Goal: Task Accomplishment & Management: Complete application form

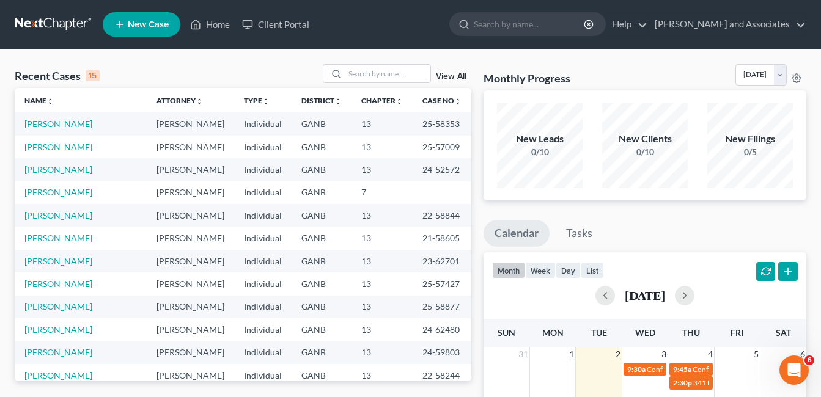
click at [62, 149] on link "[PERSON_NAME]" at bounding box center [58, 147] width 68 height 10
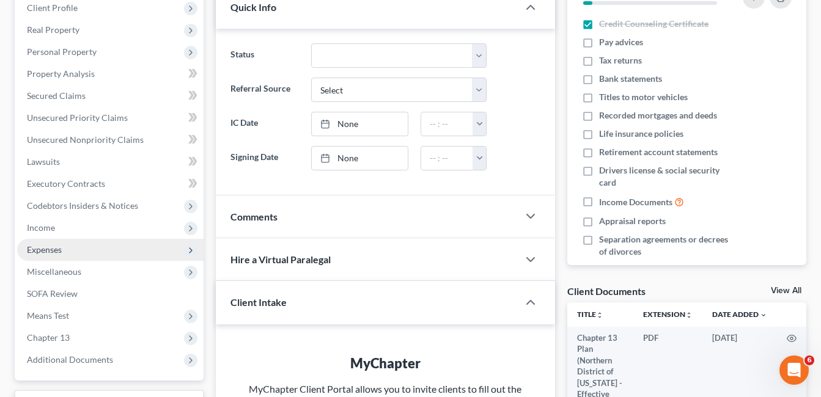
scroll to position [245, 0]
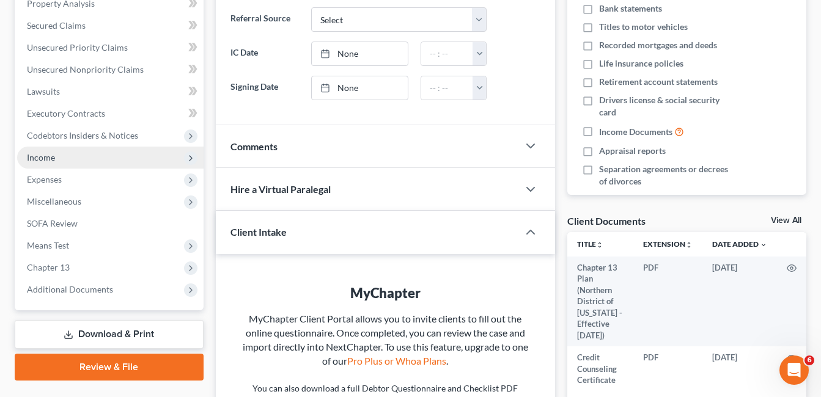
click at [39, 158] on span "Income" at bounding box center [41, 157] width 28 height 10
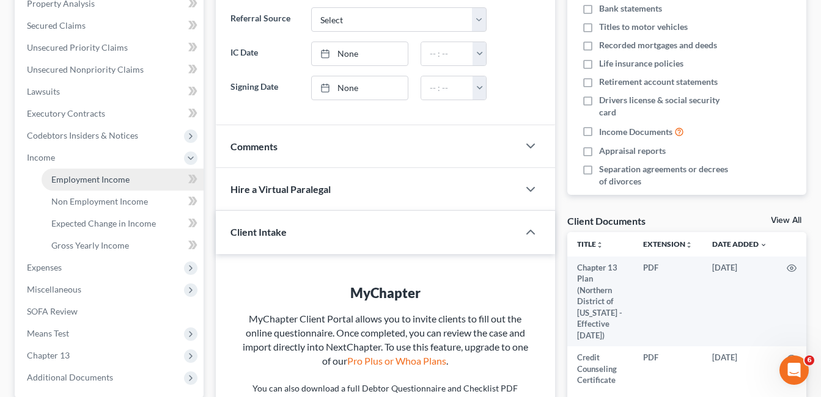
click at [108, 182] on span "Employment Income" at bounding box center [90, 179] width 78 height 10
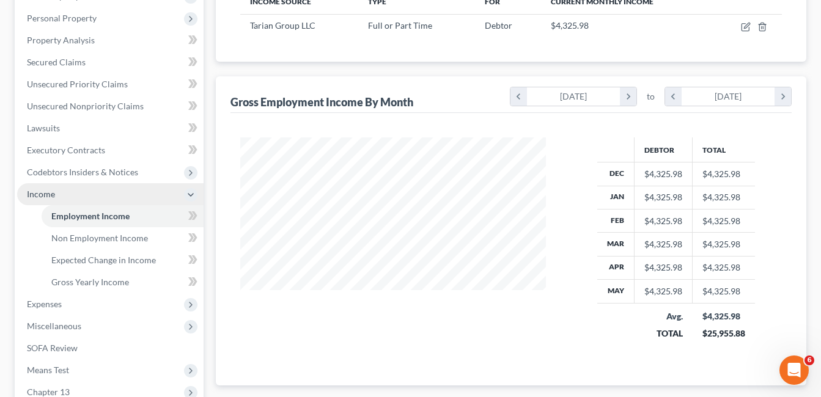
scroll to position [245, 0]
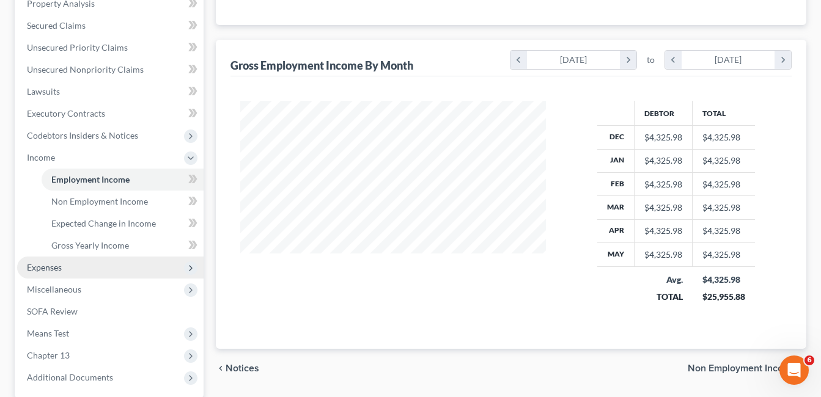
click at [51, 265] on span "Expenses" at bounding box center [44, 267] width 35 height 10
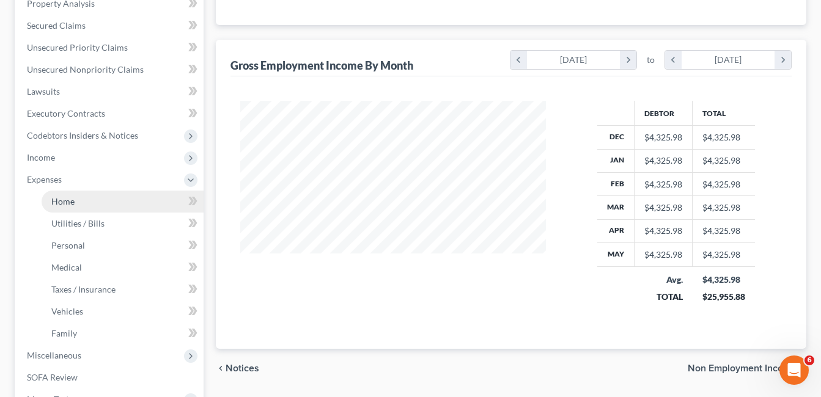
click at [63, 200] on span "Home" at bounding box center [62, 201] width 23 height 10
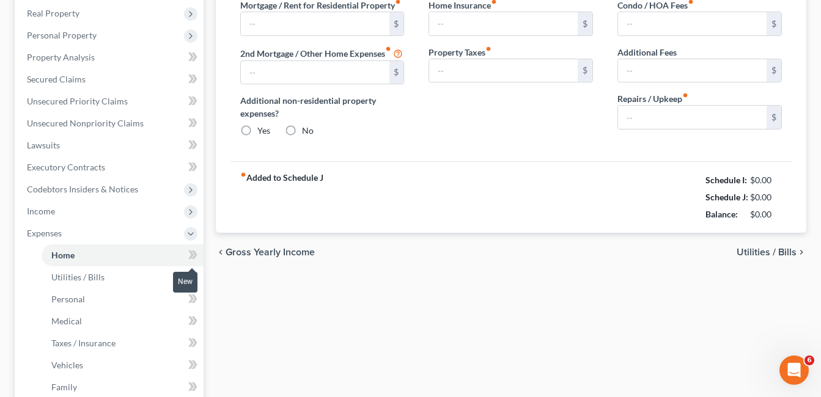
type input "600.00"
type input "0.00"
radio input "true"
type input "0.00"
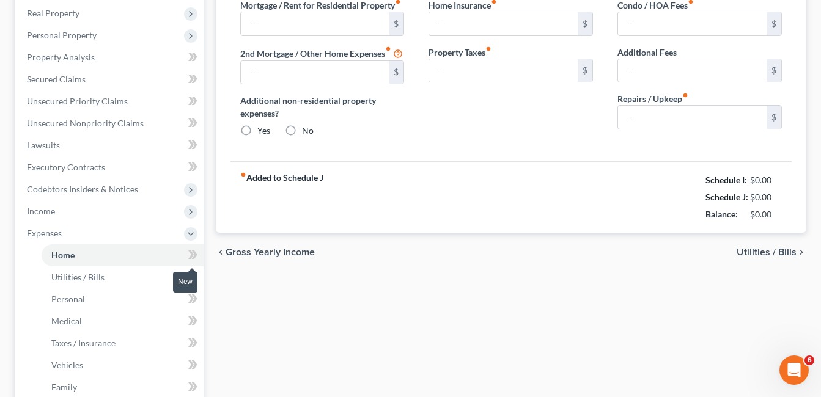
type input "0.00"
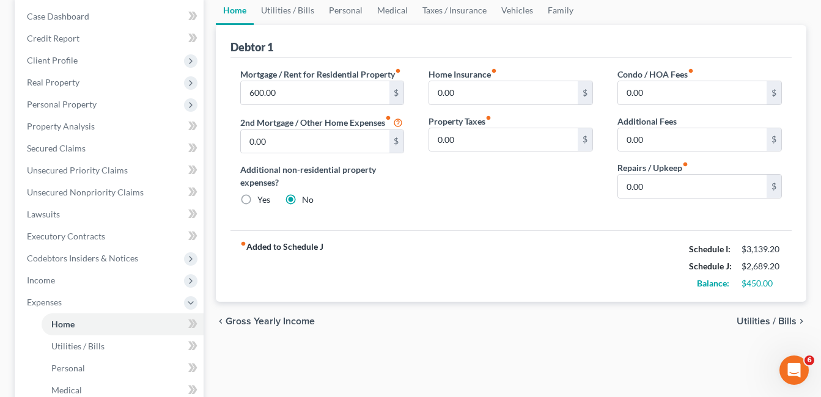
scroll to position [122, 0]
click at [328, 7] on link "Personal" at bounding box center [346, 9] width 48 height 29
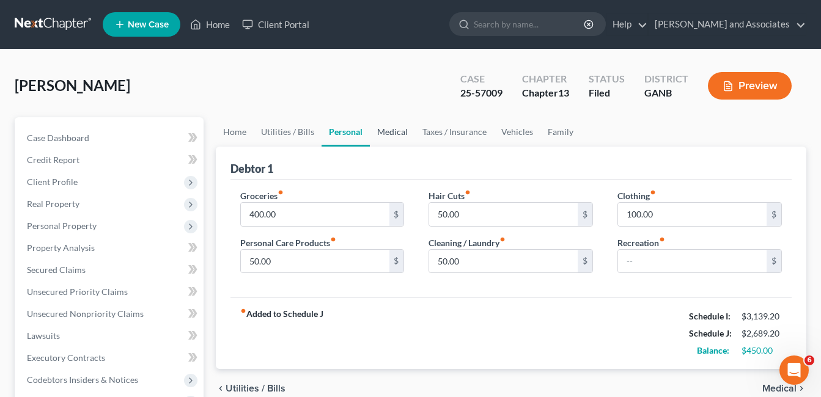
click at [387, 132] on link "Medical" at bounding box center [392, 131] width 45 height 29
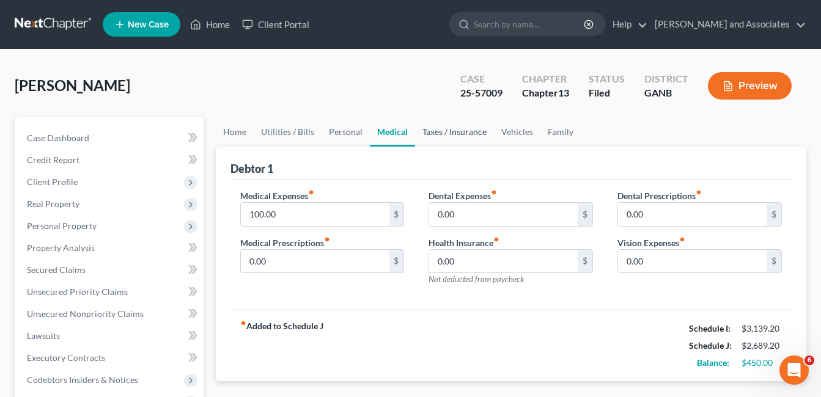
click at [461, 133] on link "Taxes / Insurance" at bounding box center [454, 131] width 79 height 29
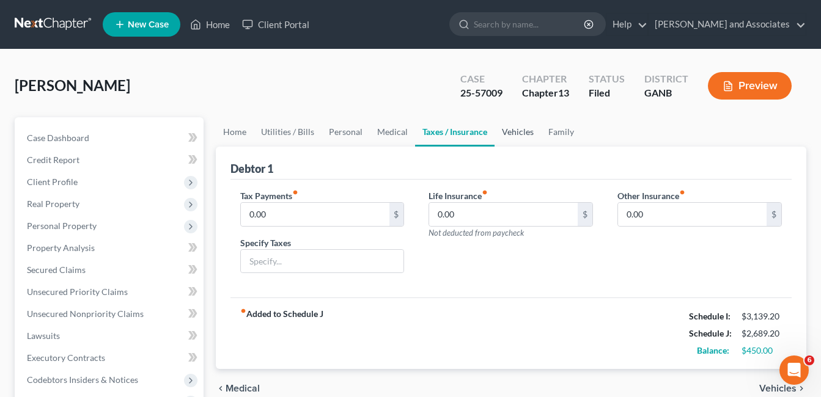
click at [516, 131] on link "Vehicles" at bounding box center [518, 131] width 46 height 29
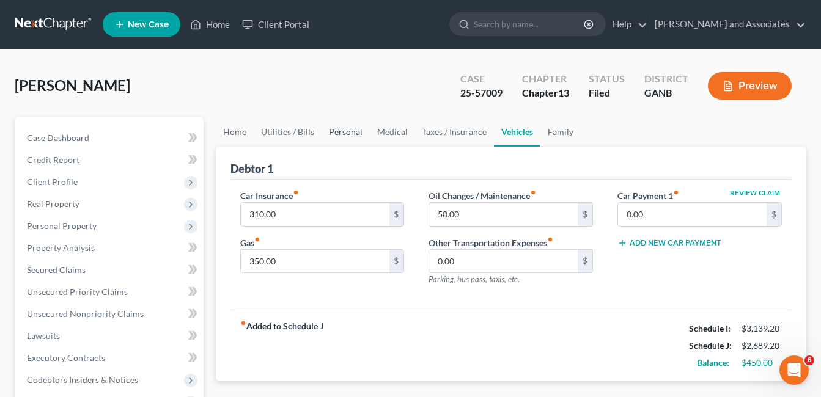
click at [353, 132] on link "Personal" at bounding box center [346, 131] width 48 height 29
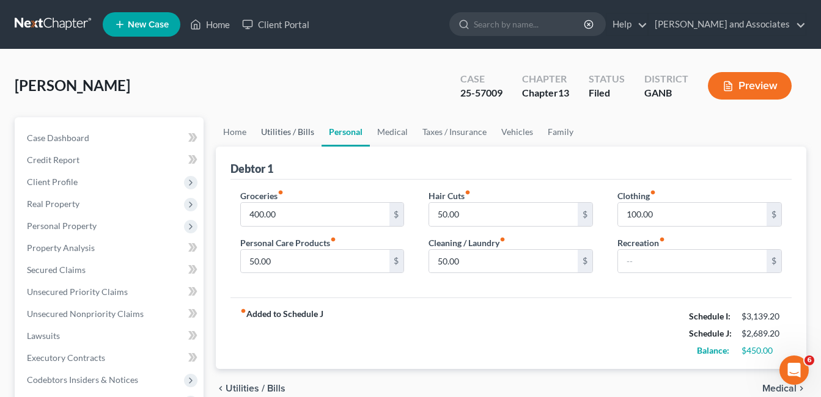
click at [284, 127] on link "Utilities / Bills" at bounding box center [288, 131] width 68 height 29
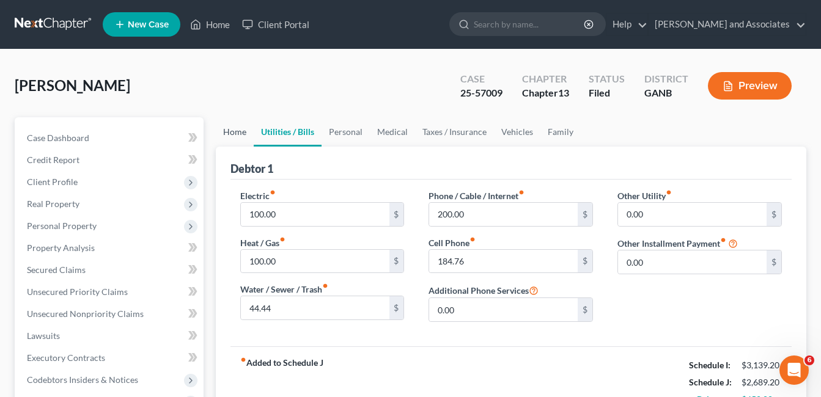
click at [240, 130] on link "Home" at bounding box center [235, 131] width 38 height 29
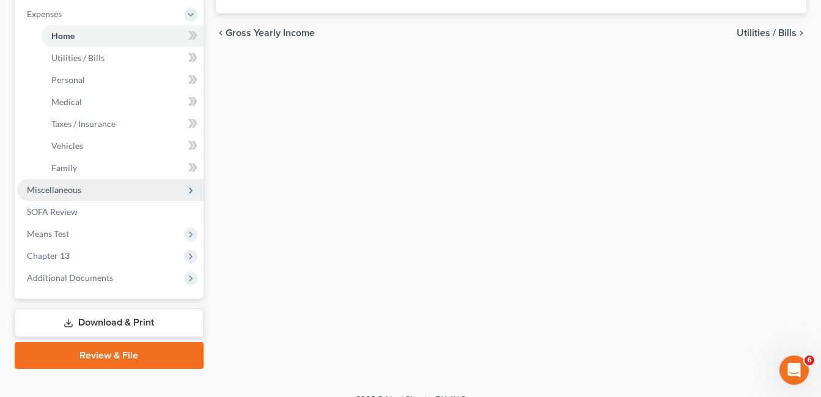
scroll to position [428, 0]
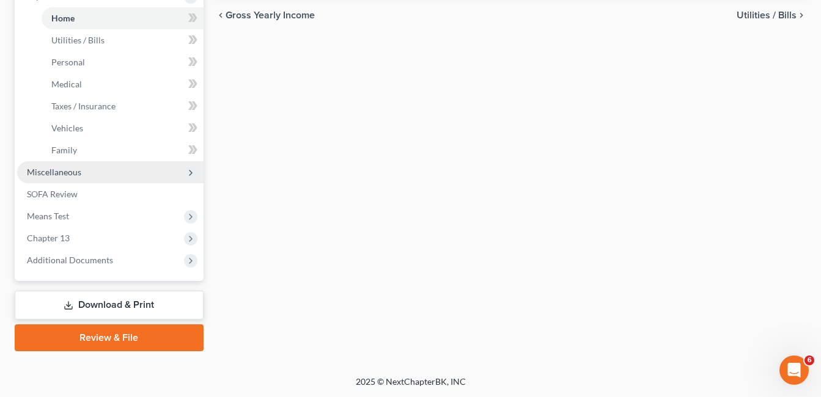
click at [61, 174] on span "Miscellaneous" at bounding box center [54, 172] width 54 height 10
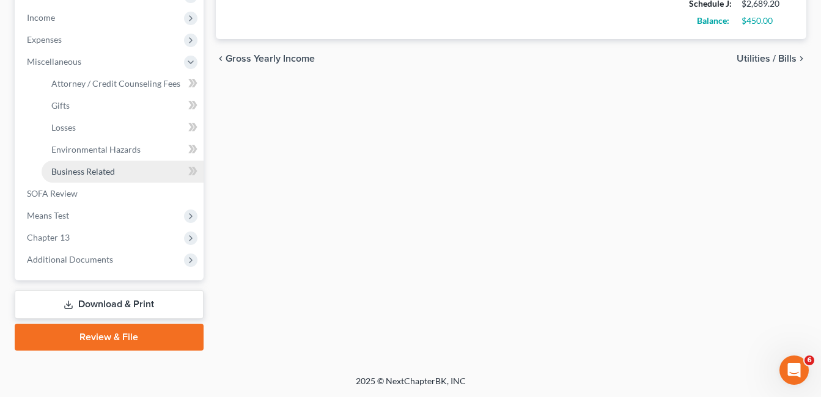
scroll to position [385, 0]
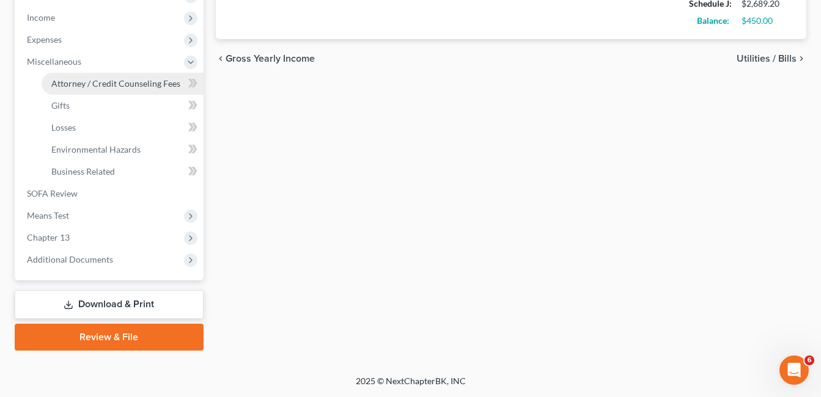
click at [116, 84] on span "Attorney / Credit Counseling Fees" at bounding box center [115, 83] width 129 height 10
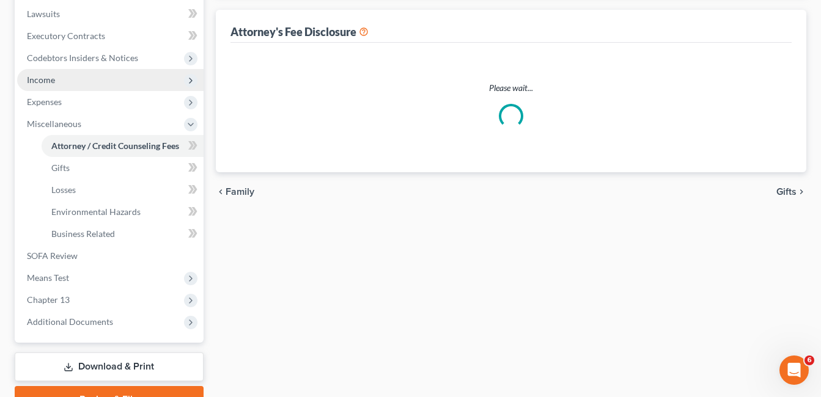
select select "0"
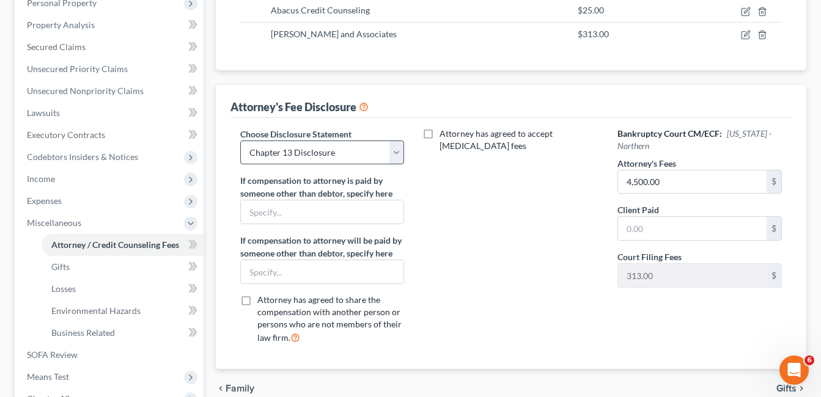
scroll to position [306, 0]
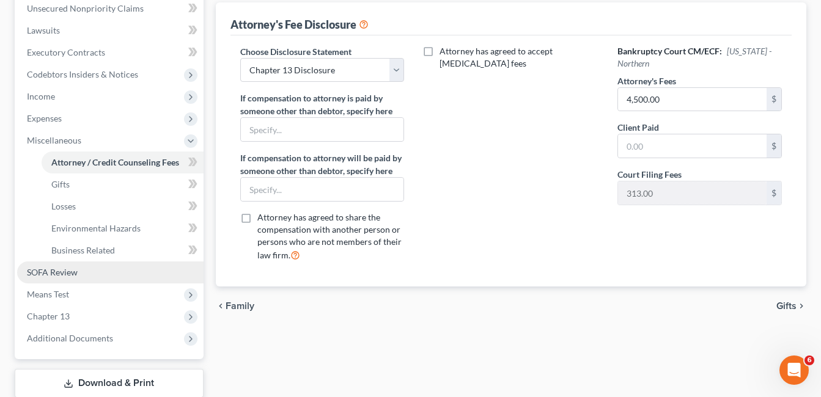
click at [55, 275] on span "SOFA Review" at bounding box center [52, 272] width 51 height 10
